Goal: Information Seeking & Learning: Learn about a topic

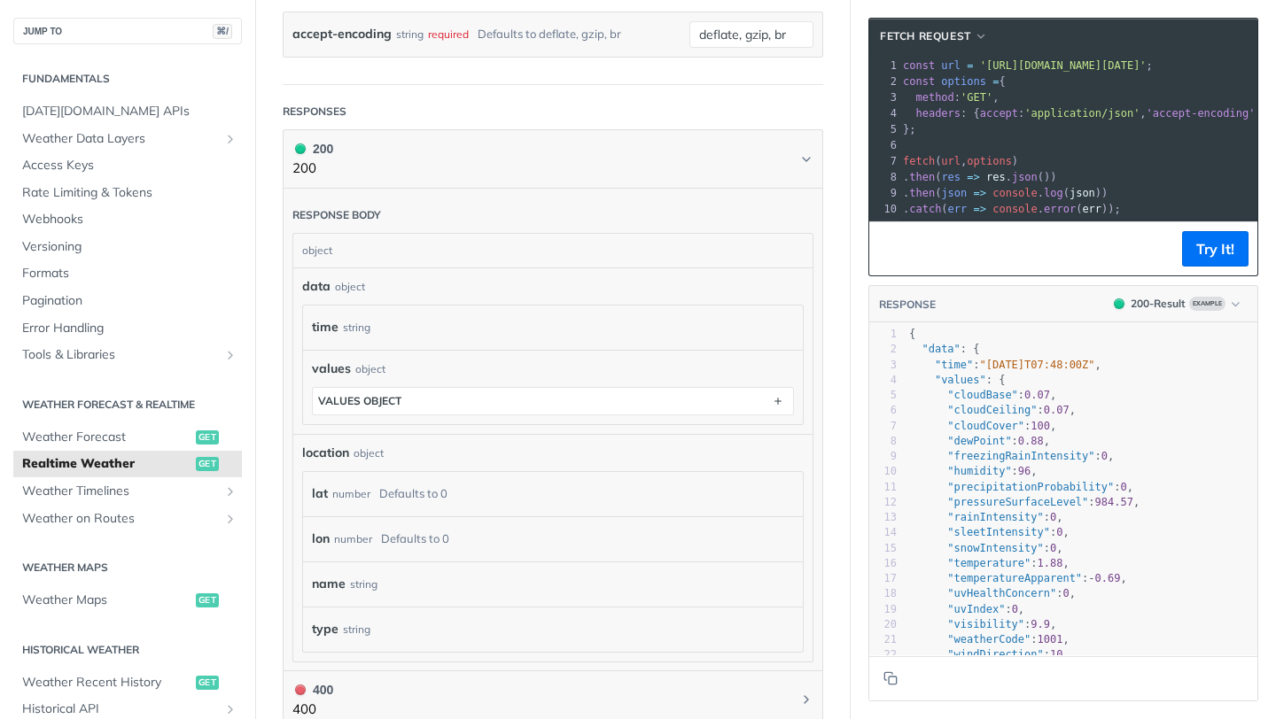
scroll to position [743, 0]
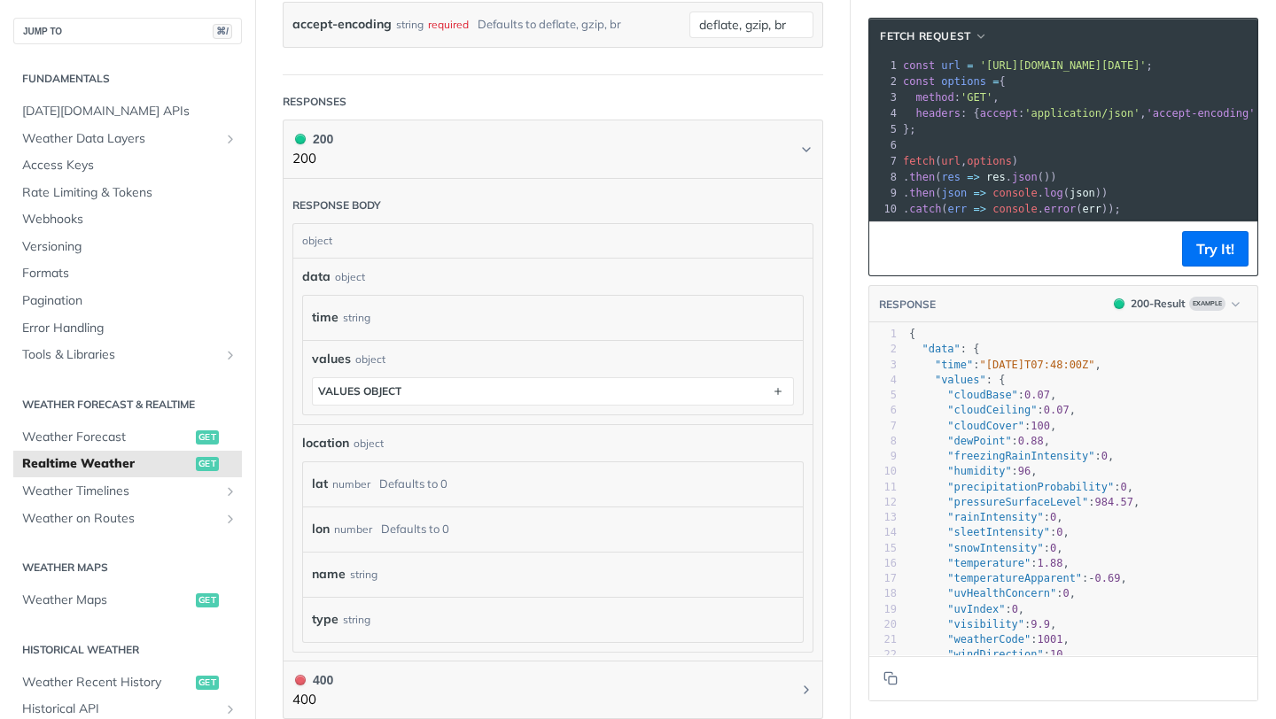
click at [413, 272] on div "data object" at bounding box center [553, 277] width 502 height 19
click at [529, 402] on div "values object values object" at bounding box center [553, 377] width 500 height 74
click at [528, 393] on button "values object" at bounding box center [553, 391] width 480 height 27
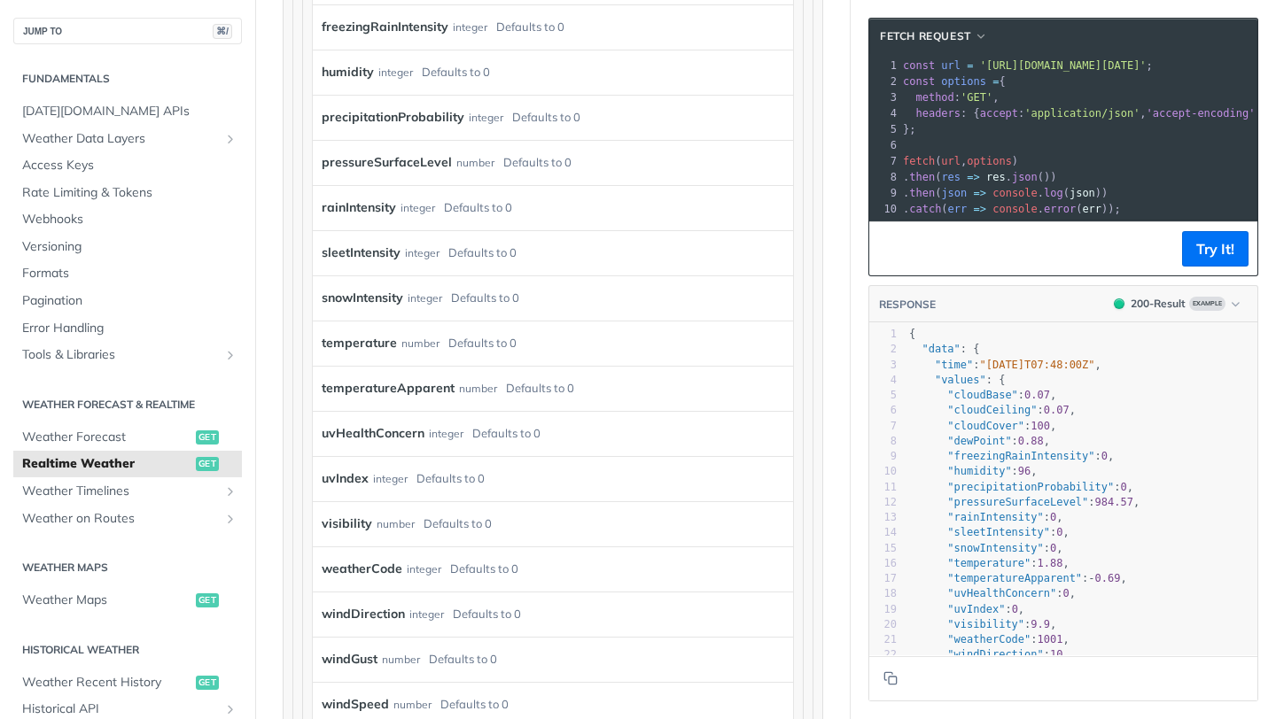
scroll to position [1322, 0]
click at [378, 199] on label "rainIntensity" at bounding box center [359, 210] width 74 height 26
click at [375, 206] on label "rainIntensity" at bounding box center [359, 210] width 74 height 26
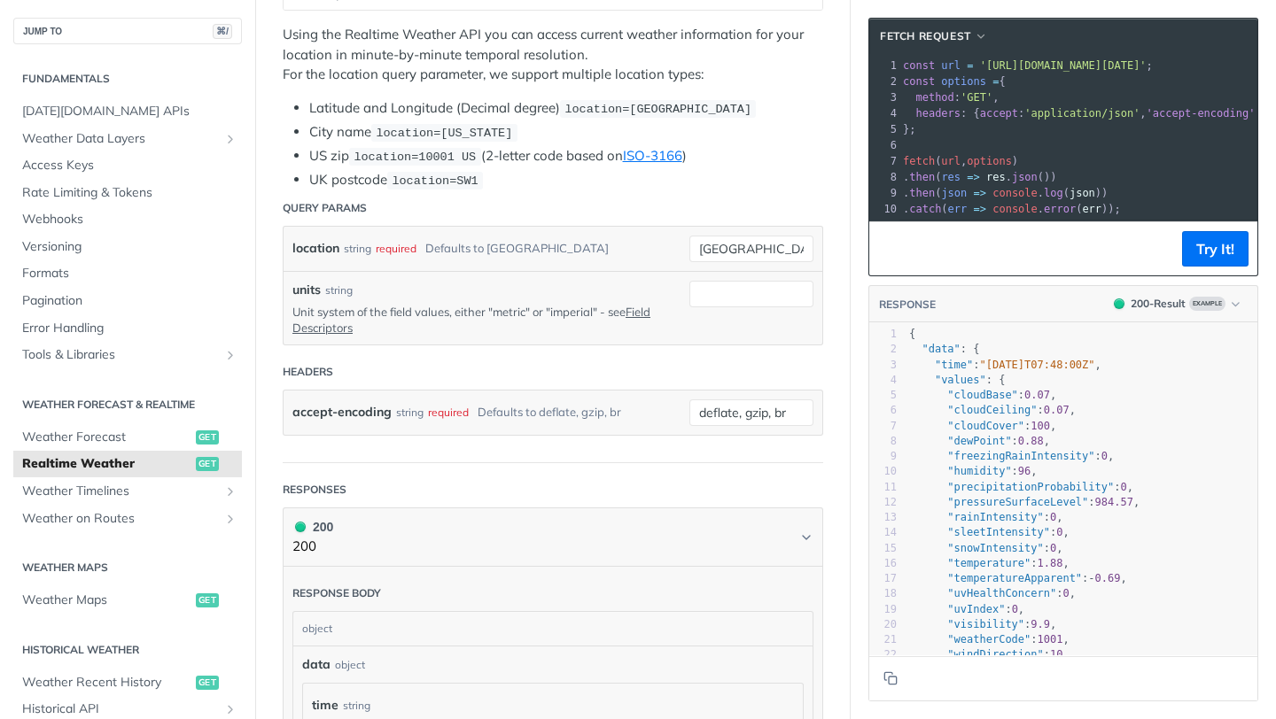
scroll to position [0, 0]
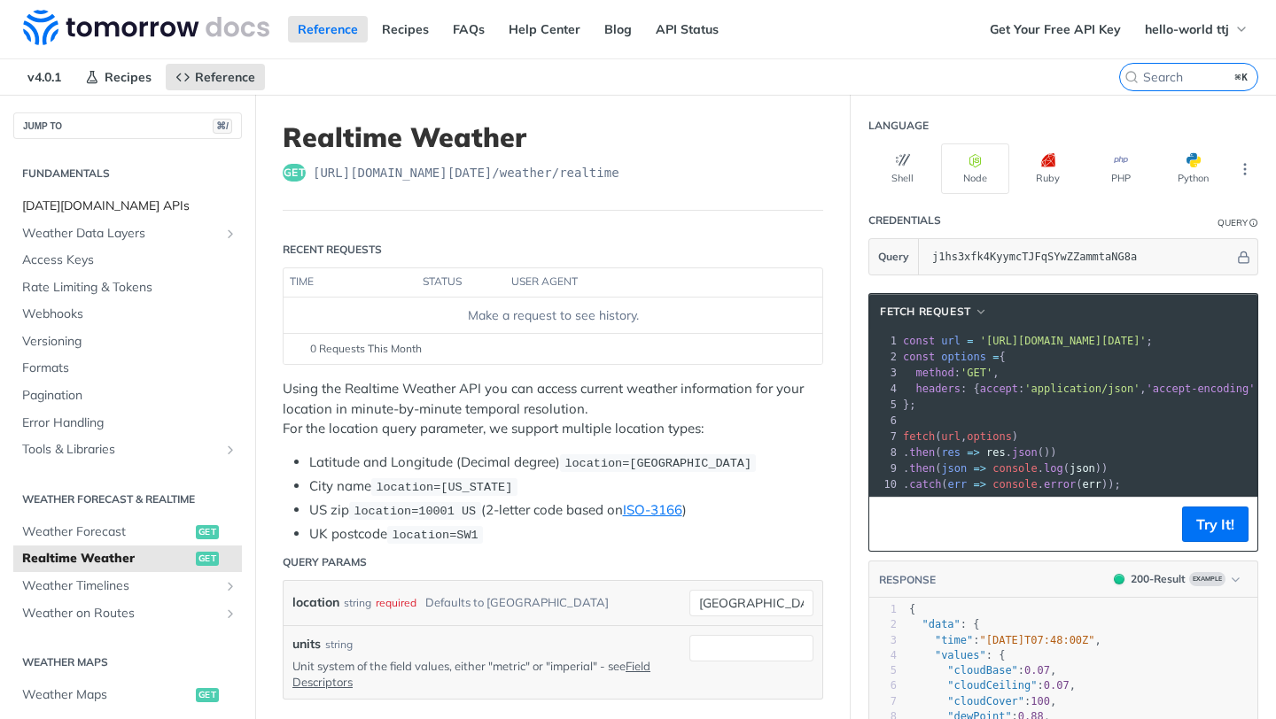
click at [93, 211] on span "[DATE][DOMAIN_NAME] APIs" at bounding box center [129, 207] width 215 height 18
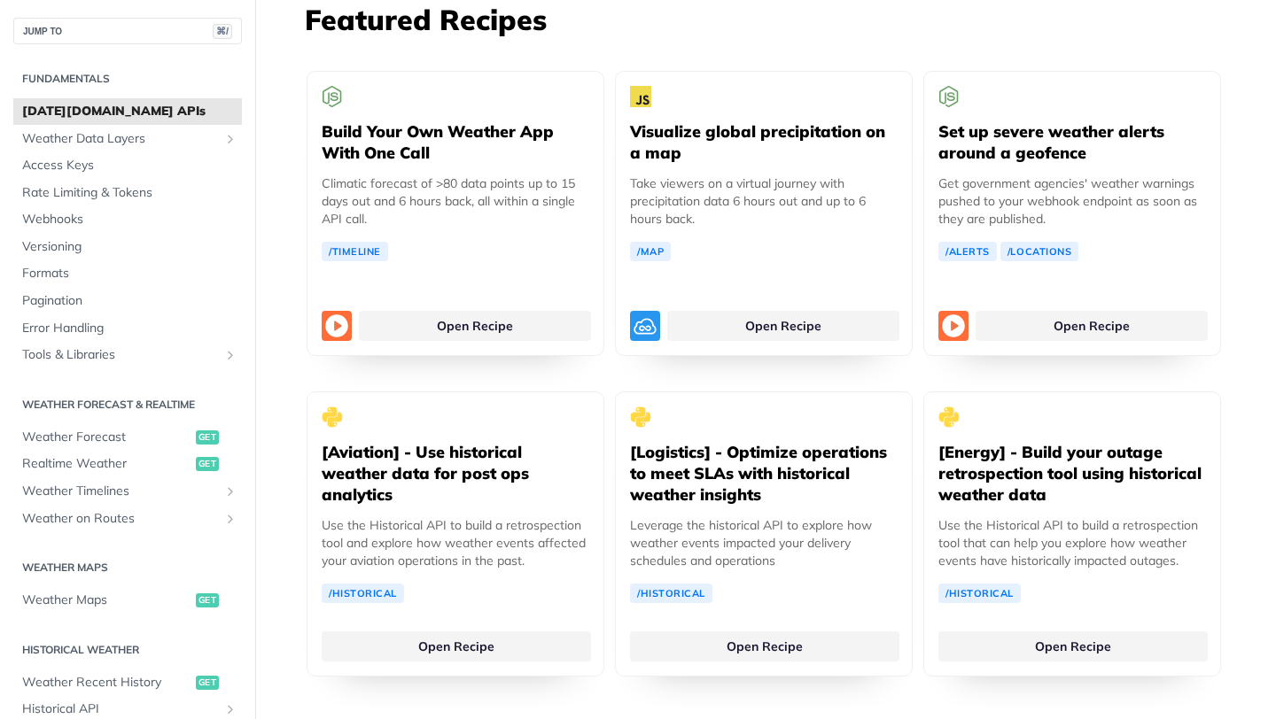
scroll to position [3311, 0]
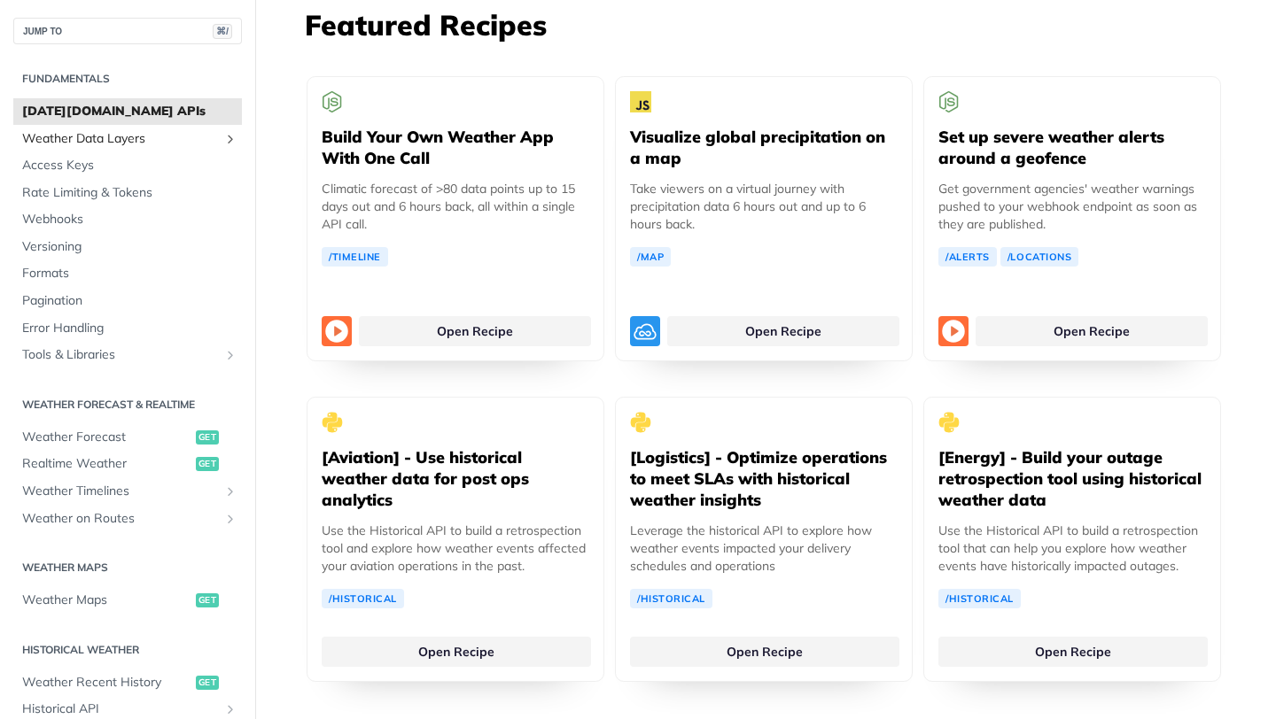
click at [115, 146] on span "Weather Data Layers" at bounding box center [120, 139] width 197 height 18
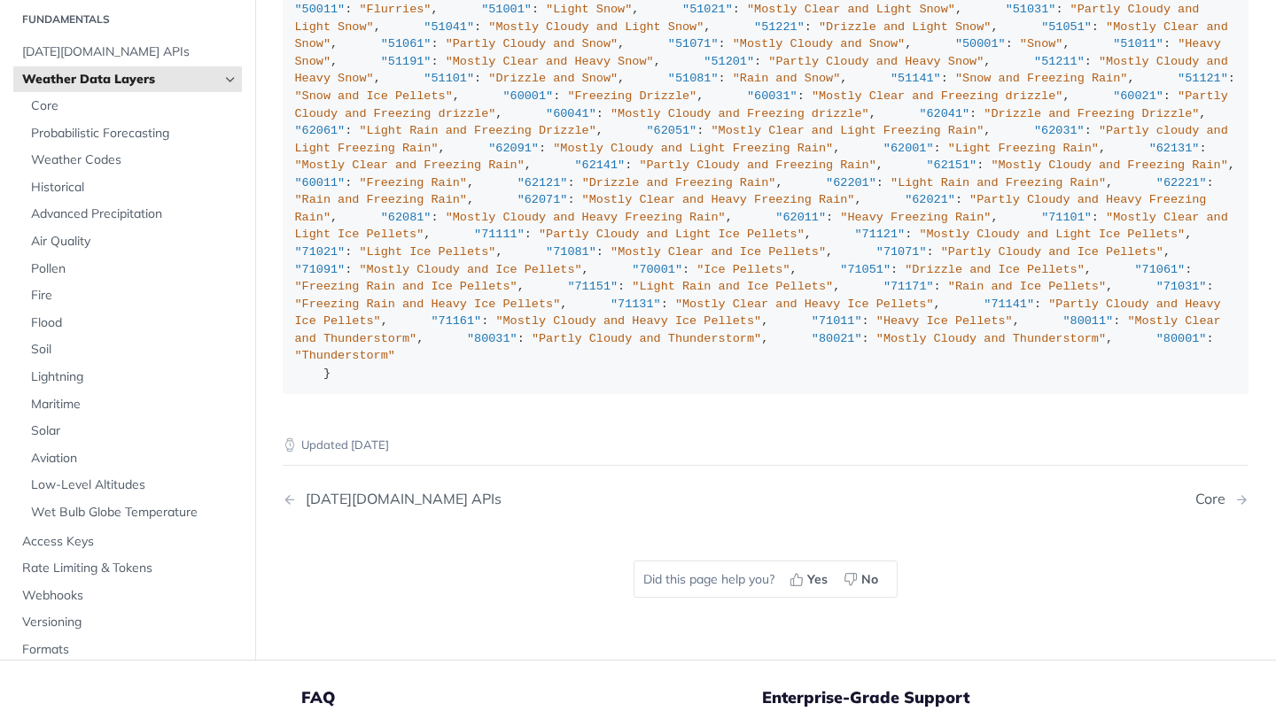
scroll to position [2357, 0]
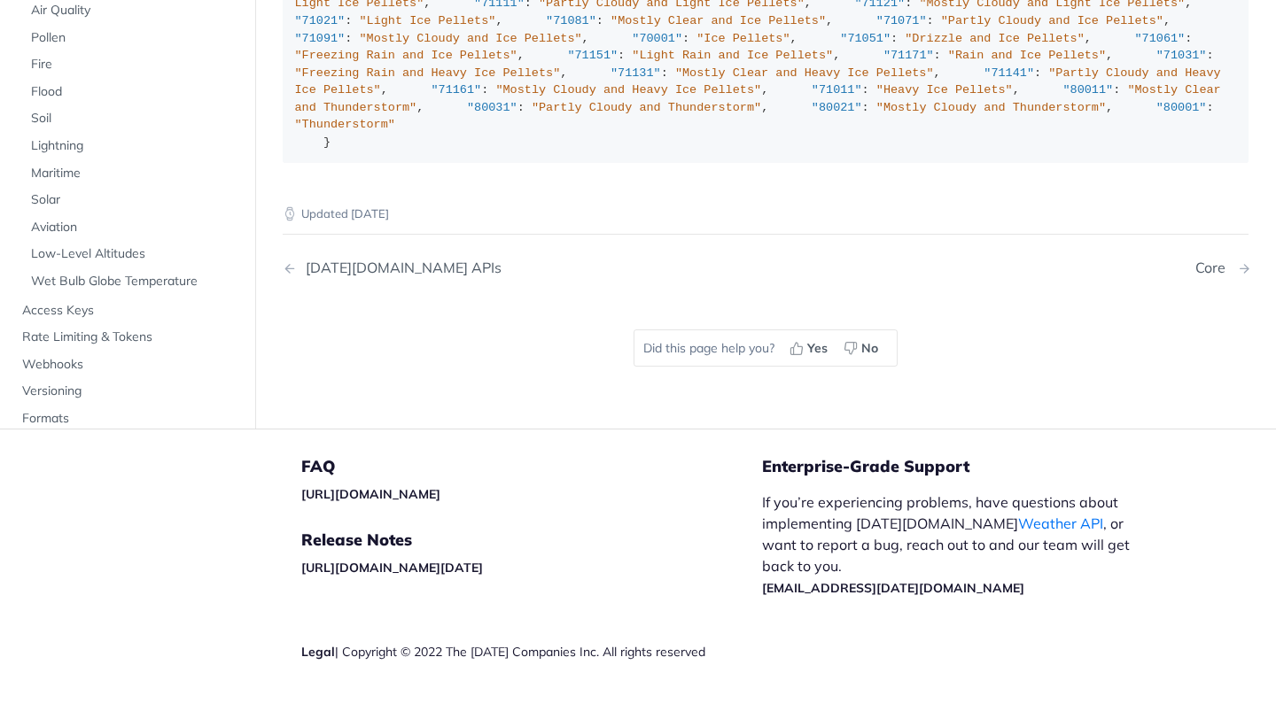
click at [1220, 260] on div "Core" at bounding box center [1214, 268] width 39 height 17
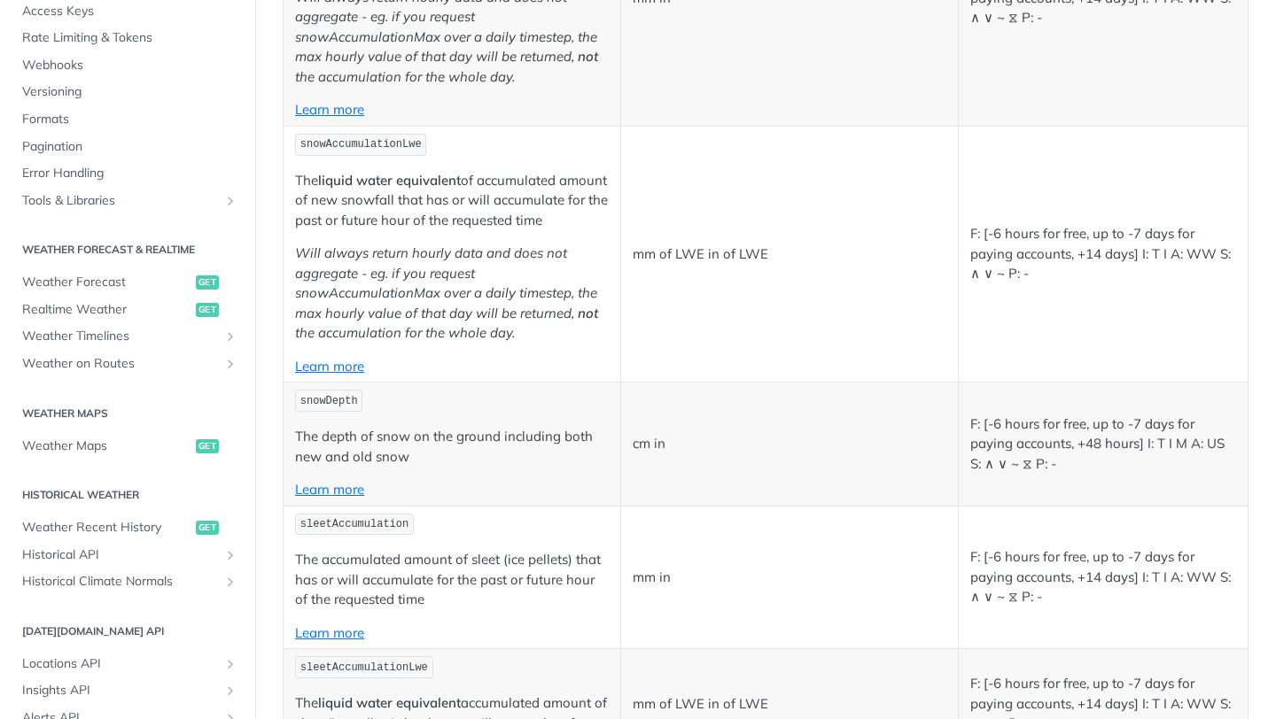
scroll to position [3374, 0]
click at [228, 335] on icon "Show subpages for Weather Timelines" at bounding box center [230, 337] width 14 height 14
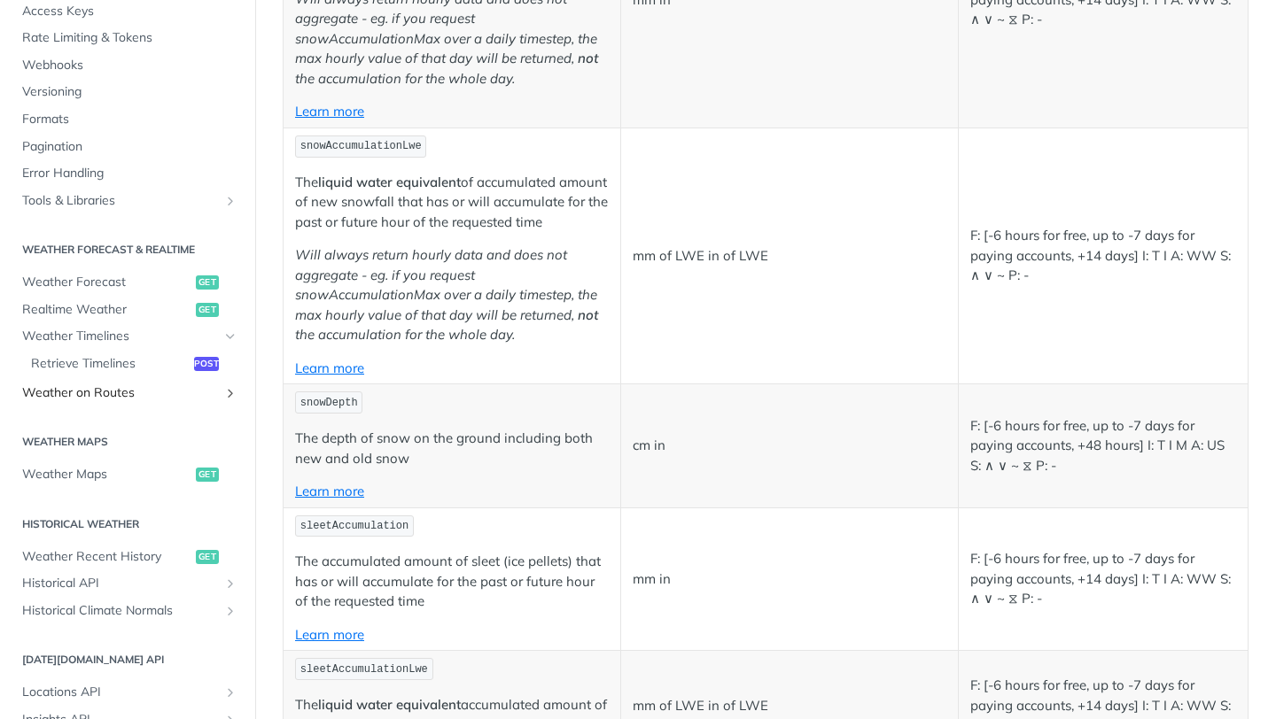
click at [224, 384] on link "Weather on Routes" at bounding box center [127, 393] width 229 height 27
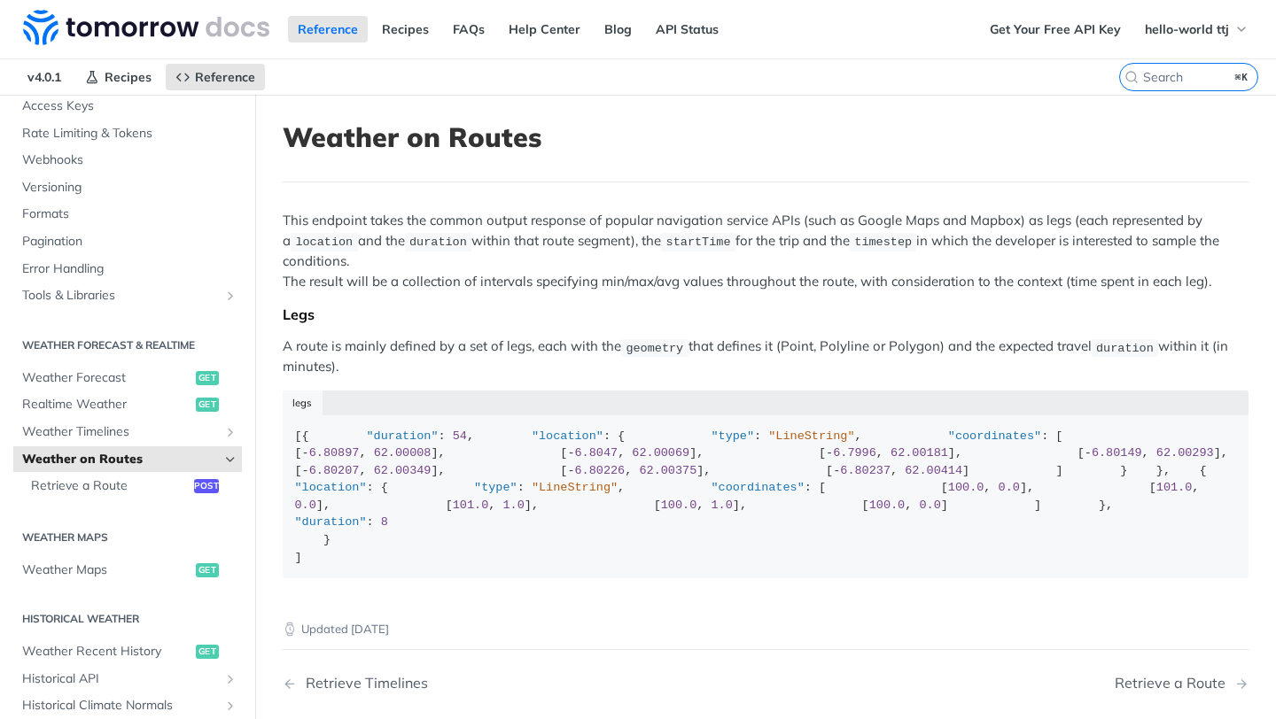
click at [700, 350] on p "A route is mainly defined by a set of legs, each with the geometry that defines…" at bounding box center [766, 357] width 966 height 41
click at [715, 377] on div "This endpoint takes the common output response of popular navigation service AP…" at bounding box center [766, 401] width 966 height 380
click at [132, 82] on span "Recipes" at bounding box center [128, 77] width 47 height 16
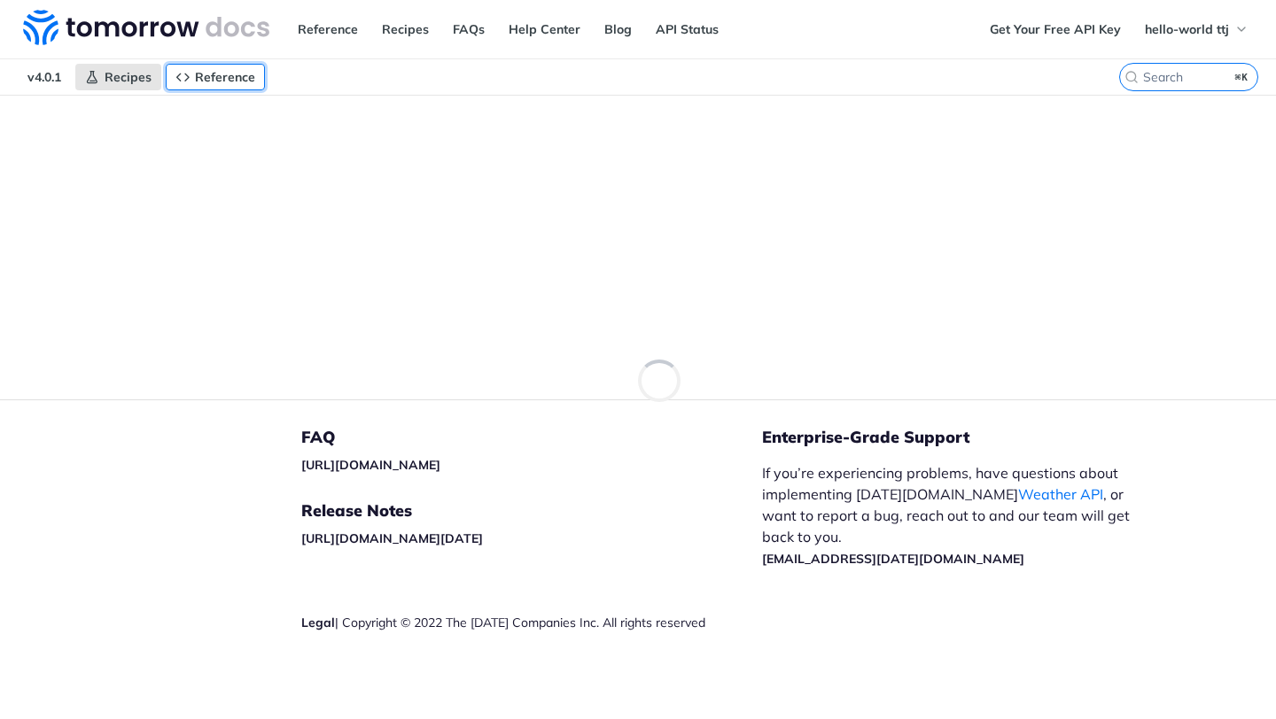
click at [218, 80] on span "Reference" at bounding box center [225, 77] width 60 height 16
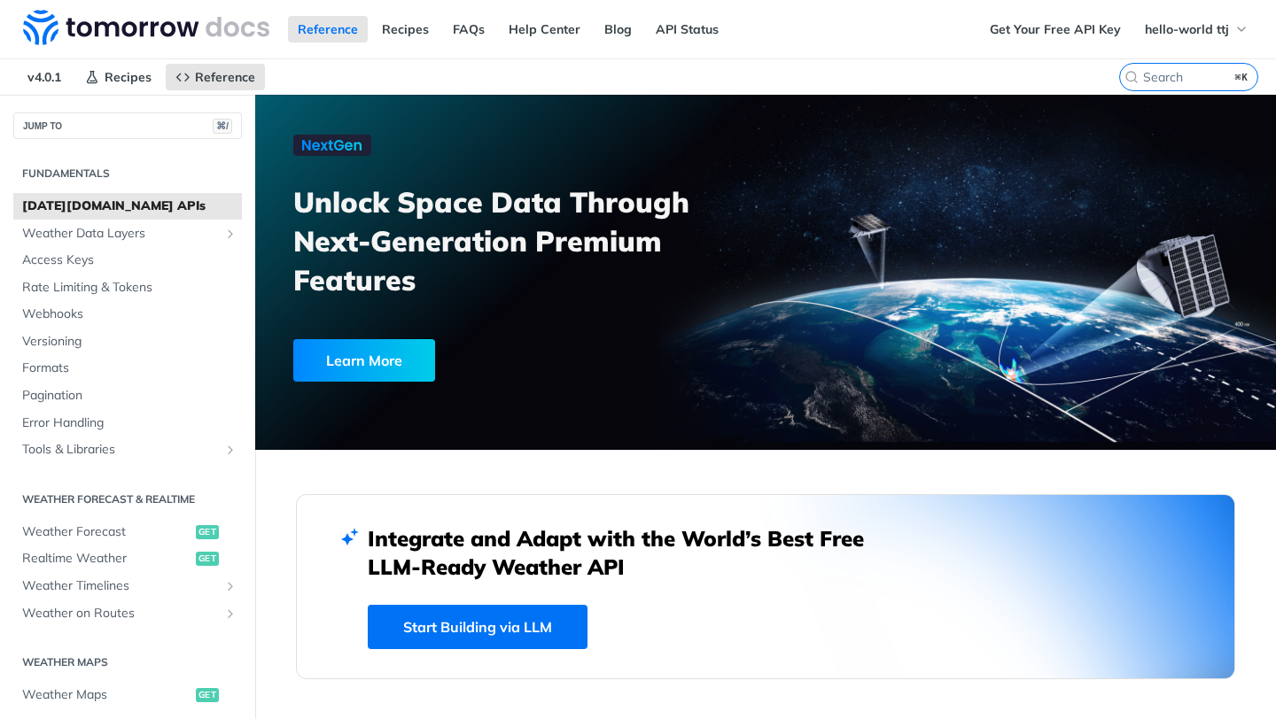
click at [26, 73] on span "v4.0.1" at bounding box center [44, 77] width 53 height 27
click at [139, 69] on span "Recipes" at bounding box center [128, 77] width 47 height 16
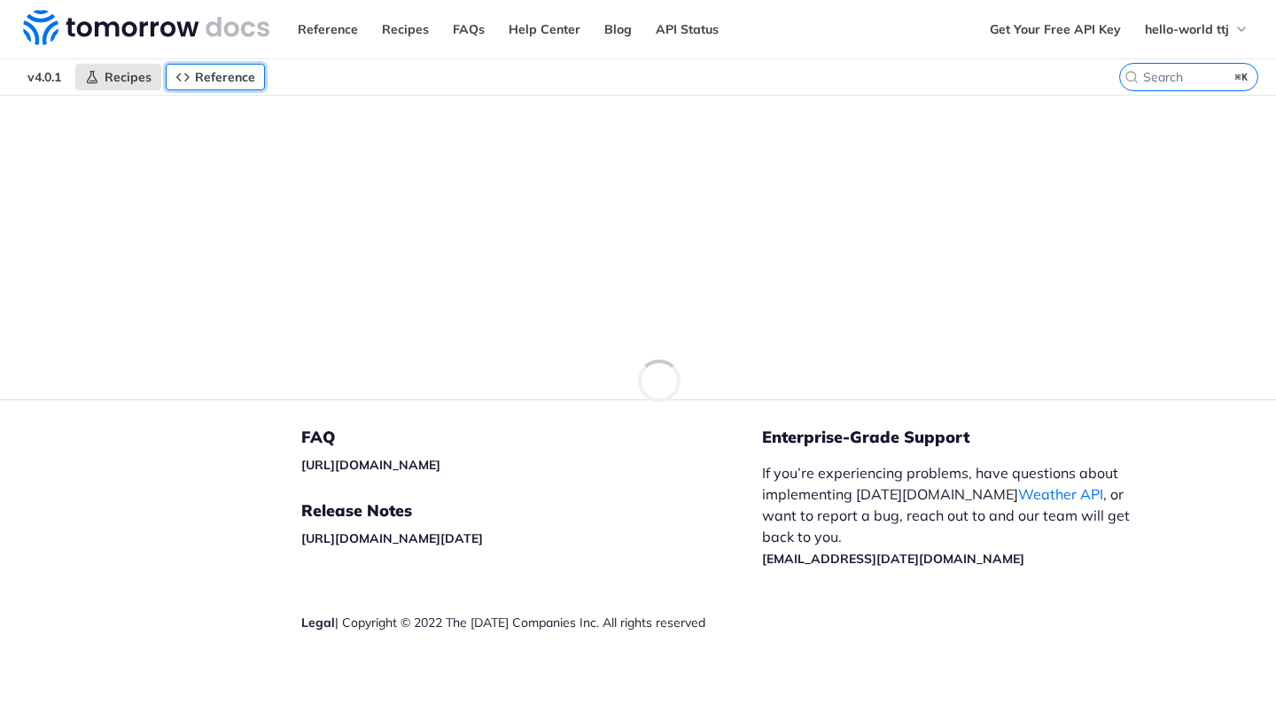
click at [219, 77] on span "Reference" at bounding box center [225, 77] width 60 height 16
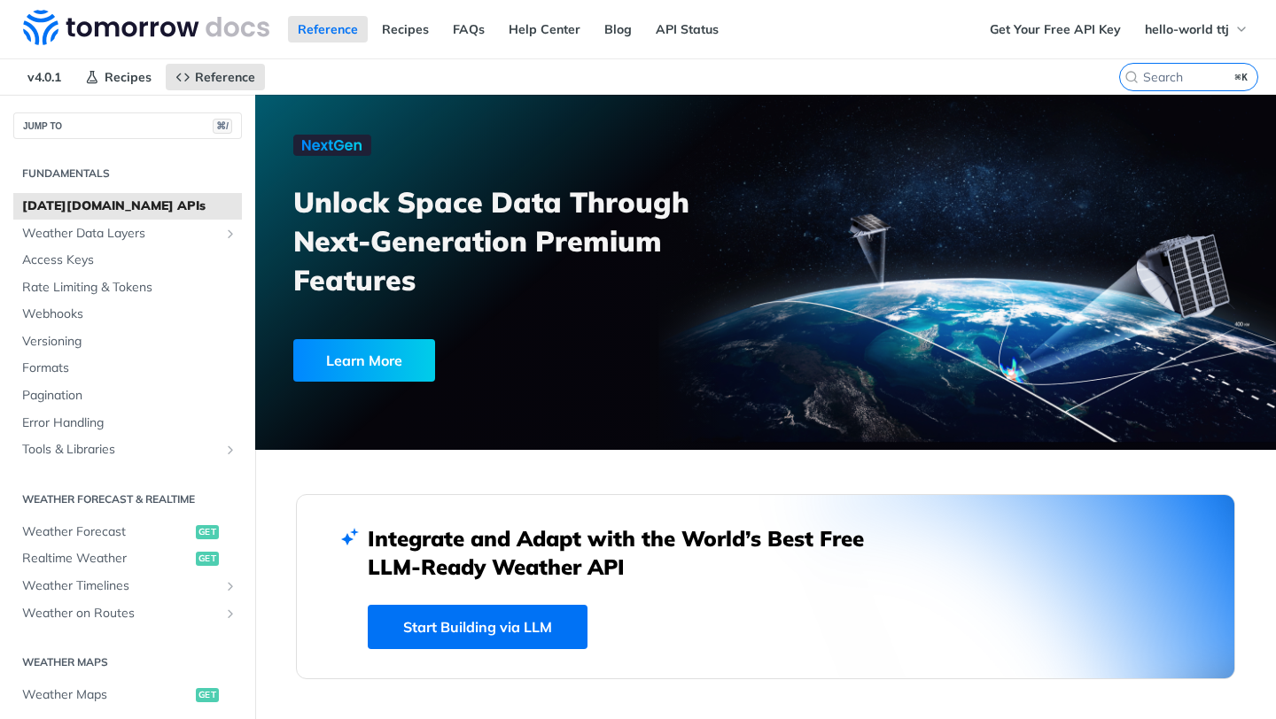
click at [618, 77] on nav "v4.0.1 Recipes Reference" at bounding box center [559, 76] width 1119 height 35
